Goal: Transaction & Acquisition: Purchase product/service

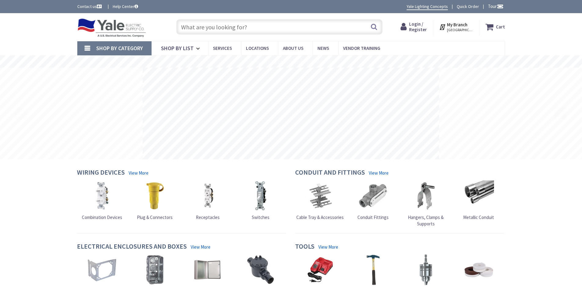
click at [416, 29] on span "Login / Register" at bounding box center [418, 26] width 18 height 11
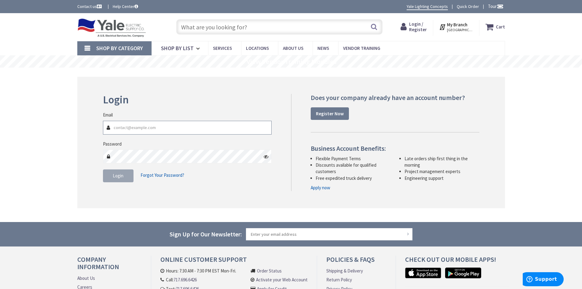
type input "[EMAIL_ADDRESS][DOMAIN_NAME]"
click at [117, 175] on span "Login" at bounding box center [118, 176] width 11 height 6
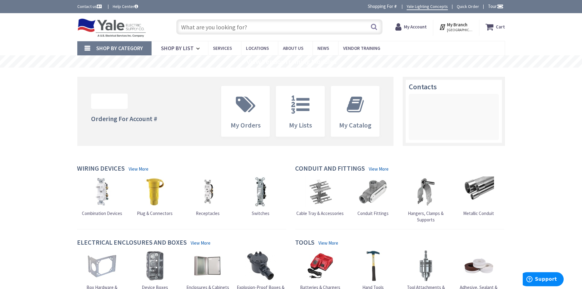
click at [252, 32] on input "text" at bounding box center [279, 26] width 206 height 15
paste input "1538"
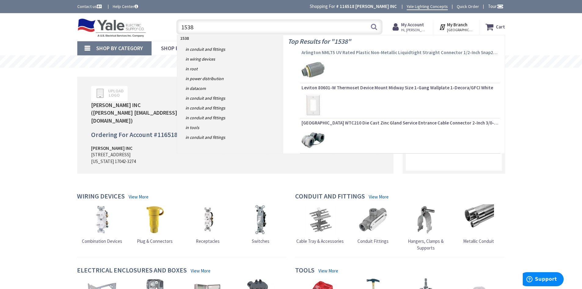
type input "1538"
click at [367, 52] on span "Arlington NMLT5 UV Rated Plastic Non-Metallic Liquidtight Straight Connector 1/…" at bounding box center [400, 52] width 197 height 6
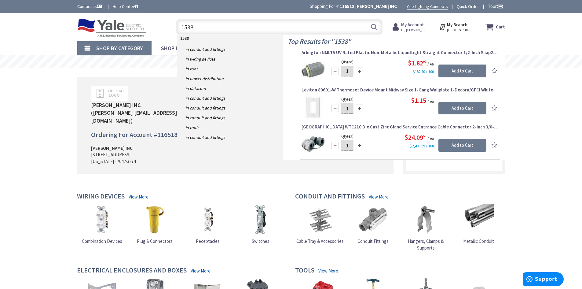
click at [349, 71] on input "1" at bounding box center [347, 71] width 12 height 11
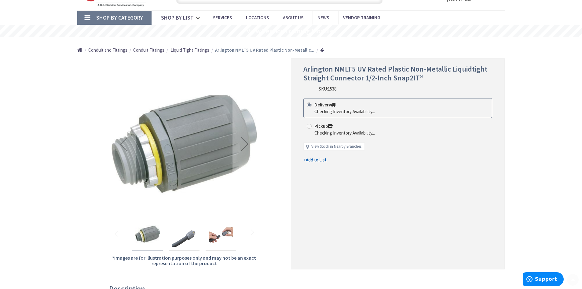
scroll to position [61, 0]
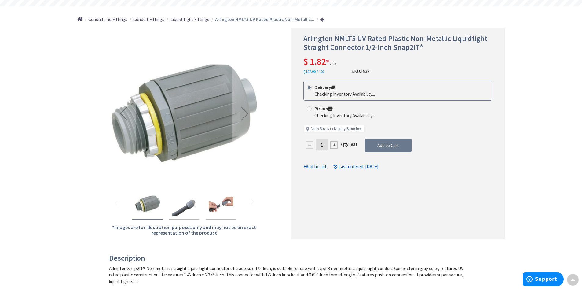
click at [325, 145] on input "1" at bounding box center [322, 144] width 12 height 11
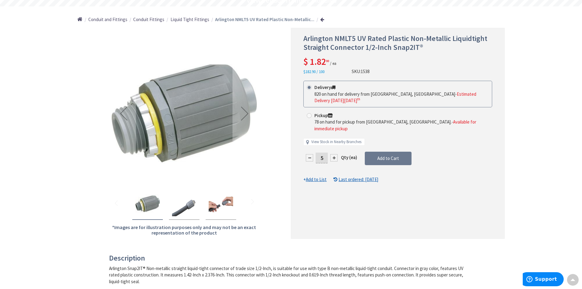
type input "5"
click at [273, 143] on div "*Images are for illustration purposes only and may not be an exact representati…" at bounding box center [184, 133] width 214 height 210
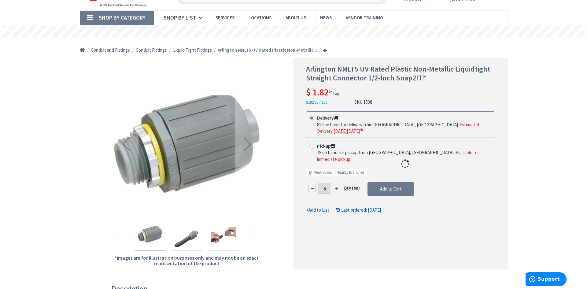
scroll to position [0, 0]
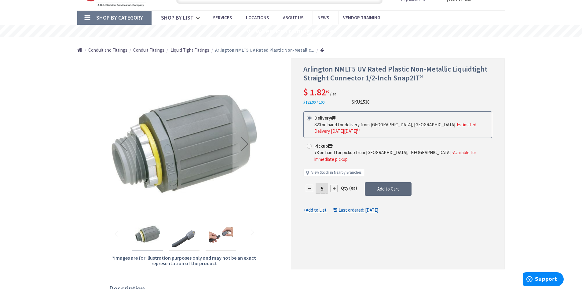
click at [381, 182] on button "Add to Cart" at bounding box center [388, 188] width 47 height 13
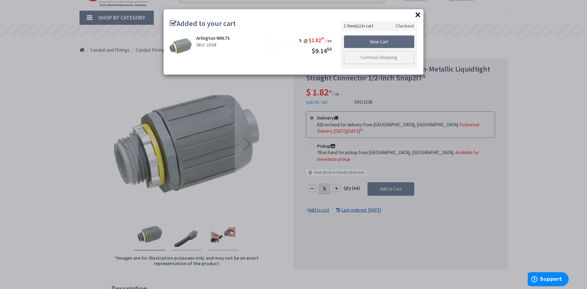
click at [387, 39] on link "View Cart" at bounding box center [379, 41] width 70 height 13
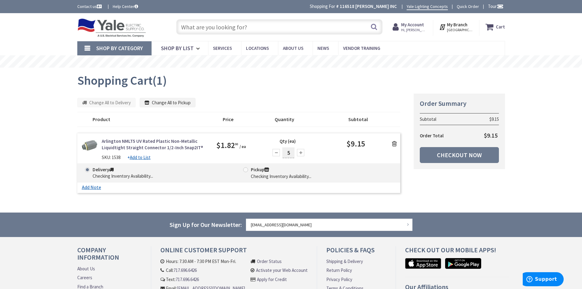
click at [265, 29] on input "text" at bounding box center [279, 26] width 206 height 15
paste input "66824"
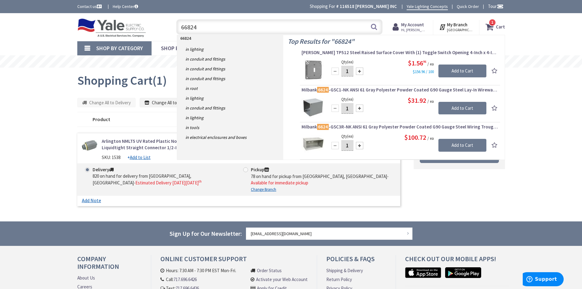
type input "66824"
click at [351, 71] on input "1" at bounding box center [347, 71] width 12 height 11
type input "7"
click at [459, 70] on input "Add to Cart" at bounding box center [462, 70] width 48 height 13
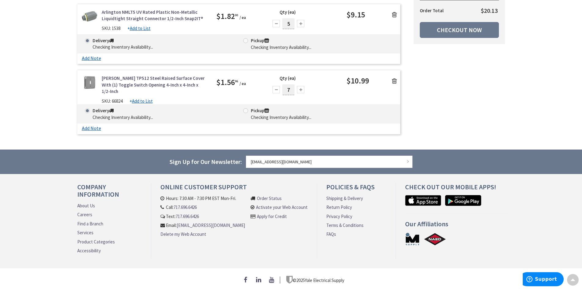
scroll to position [68, 0]
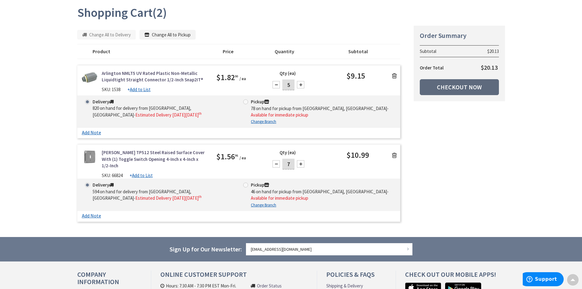
click at [461, 87] on link "Checkout Now" at bounding box center [459, 87] width 79 height 16
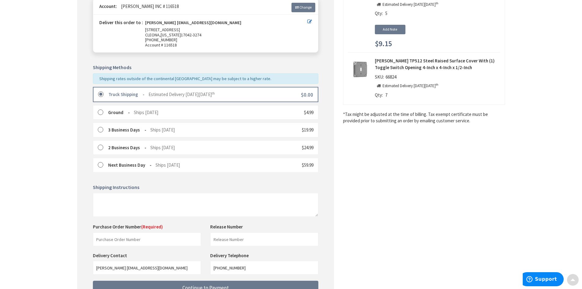
scroll to position [145, 0]
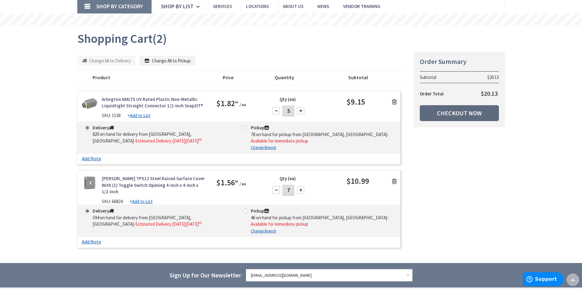
click at [484, 115] on link "Checkout Now" at bounding box center [459, 113] width 79 height 16
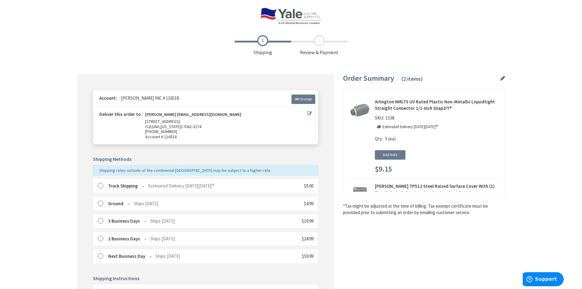
click at [107, 184] on div "Truck Shipping Estimated Delivery on Monday, October 6 th" at bounding box center [156, 185] width 117 height 6
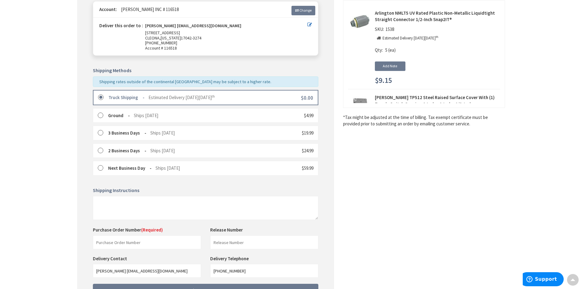
scroll to position [122, 0]
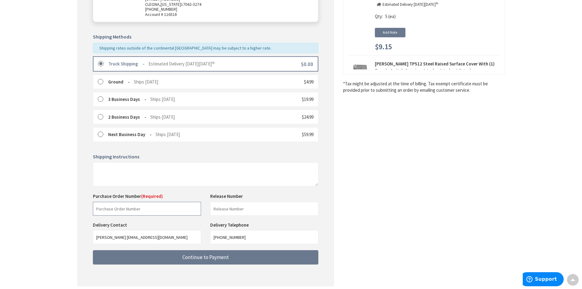
click at [123, 210] on input "text" at bounding box center [147, 209] width 108 height 14
paste input "225350277"
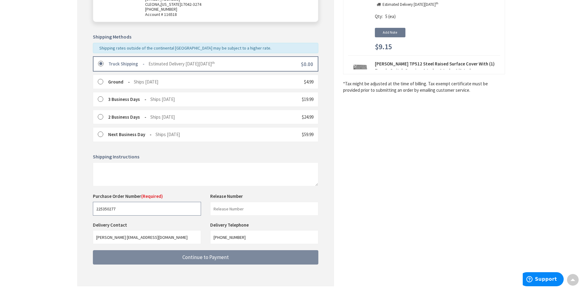
type input "225350277"
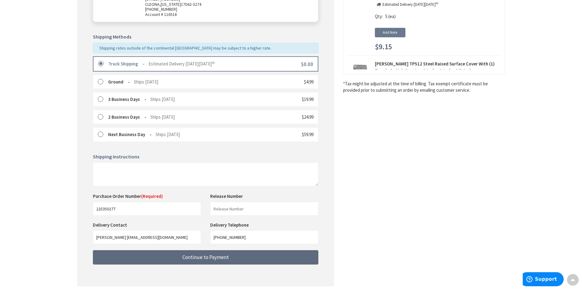
click at [162, 253] on button "Continue to Payment" at bounding box center [205, 257] width 225 height 14
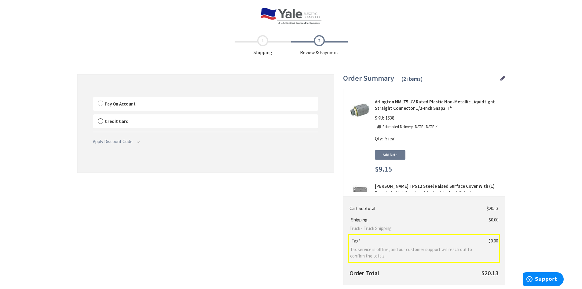
click at [128, 105] on span "Pay On Account" at bounding box center [120, 104] width 31 height 6
click at [100, 105] on label "Pay On Account" at bounding box center [205, 104] width 225 height 14
click at [93, 98] on input "Pay On Account" at bounding box center [93, 98] width 0 height 0
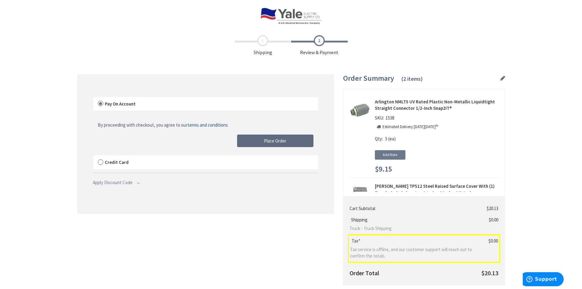
drag, startPoint x: 289, startPoint y: 140, endPoint x: 292, endPoint y: 141, distance: 3.7
click at [289, 140] on button "Place Order" at bounding box center [275, 140] width 76 height 13
